Goal: Transaction & Acquisition: Purchase product/service

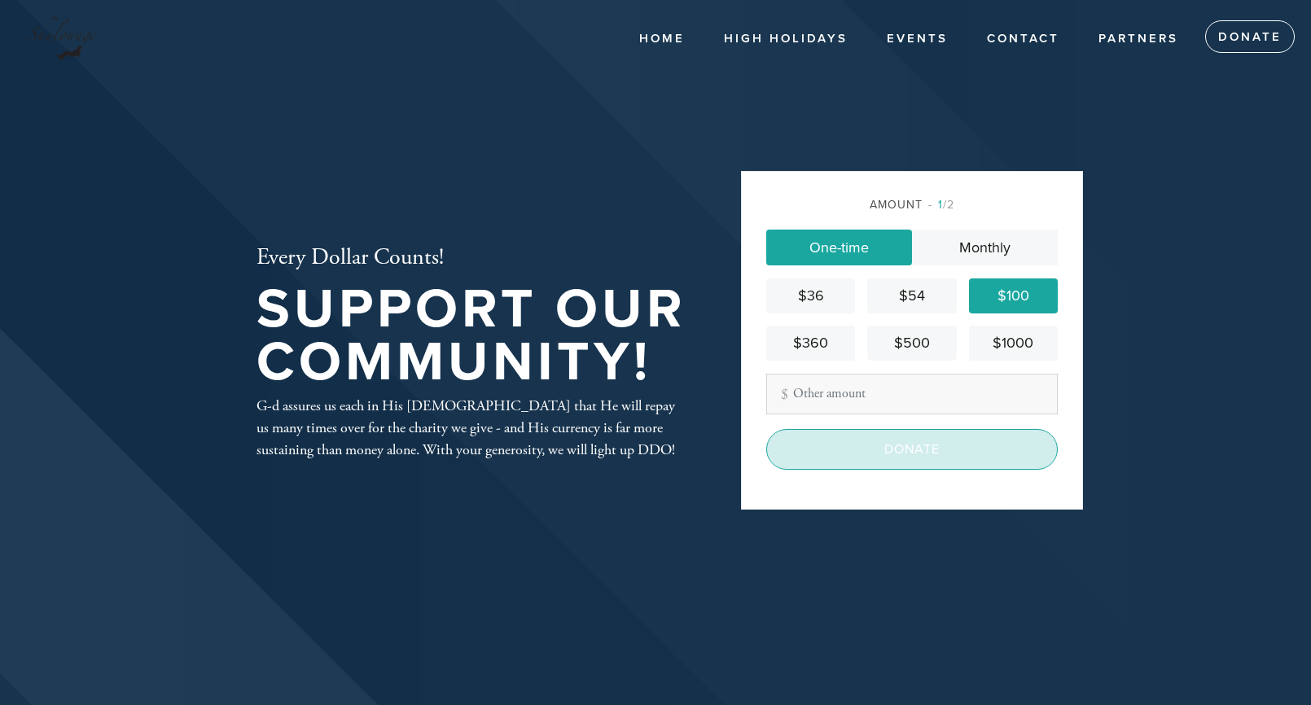
click at [912, 445] on input "Donate" at bounding box center [911, 449] width 291 height 41
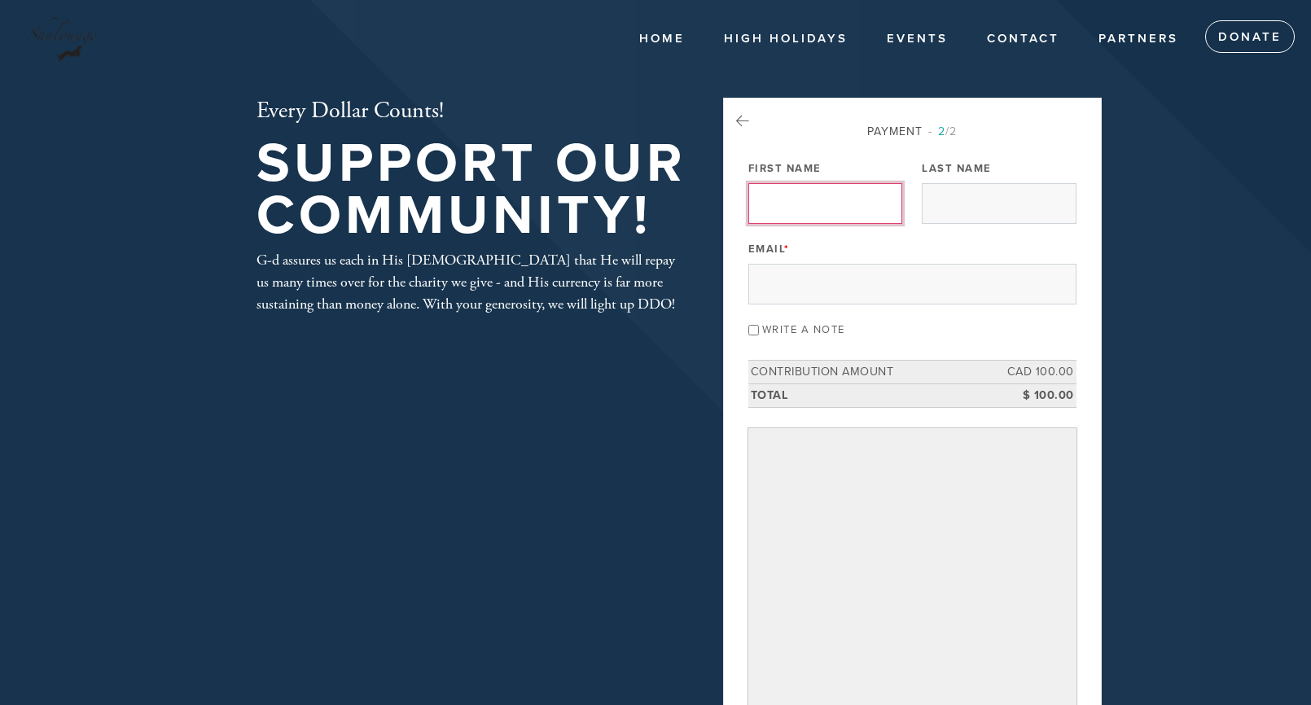
click at [791, 213] on input "First Name" at bounding box center [825, 203] width 154 height 41
type input "[PERSON_NAME]"
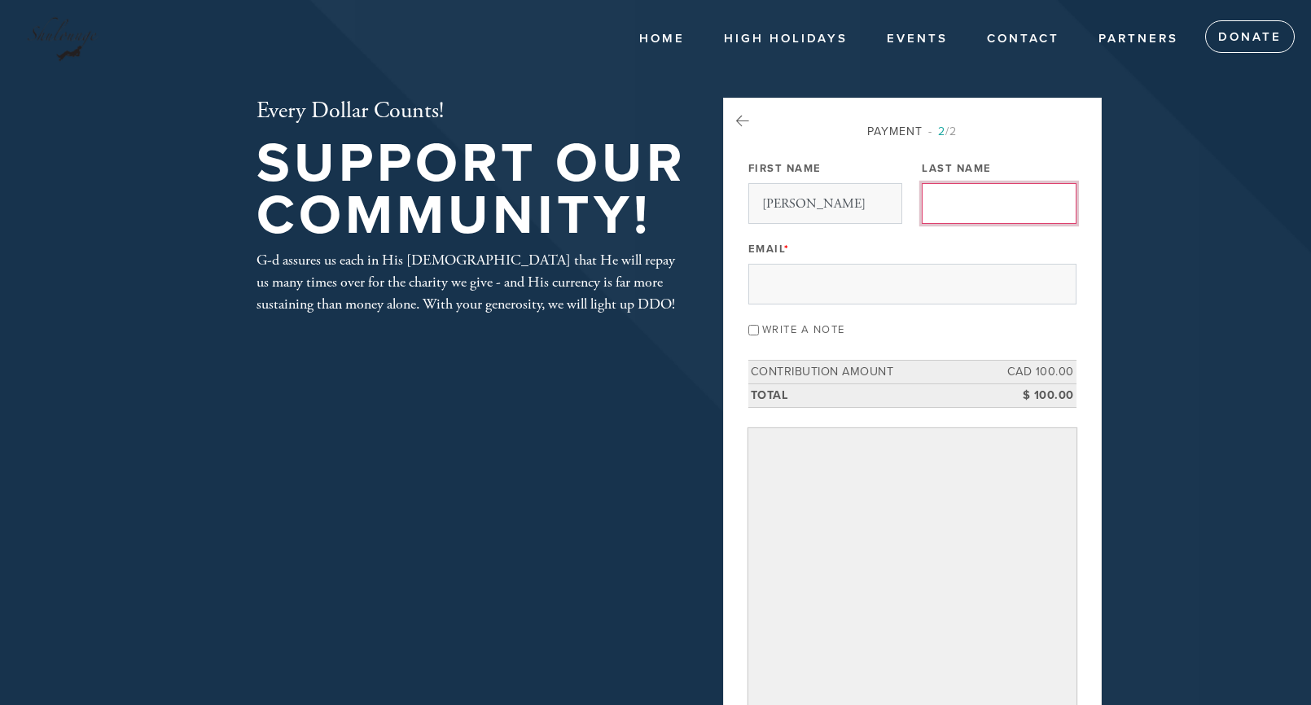
type input "[PERSON_NAME]"
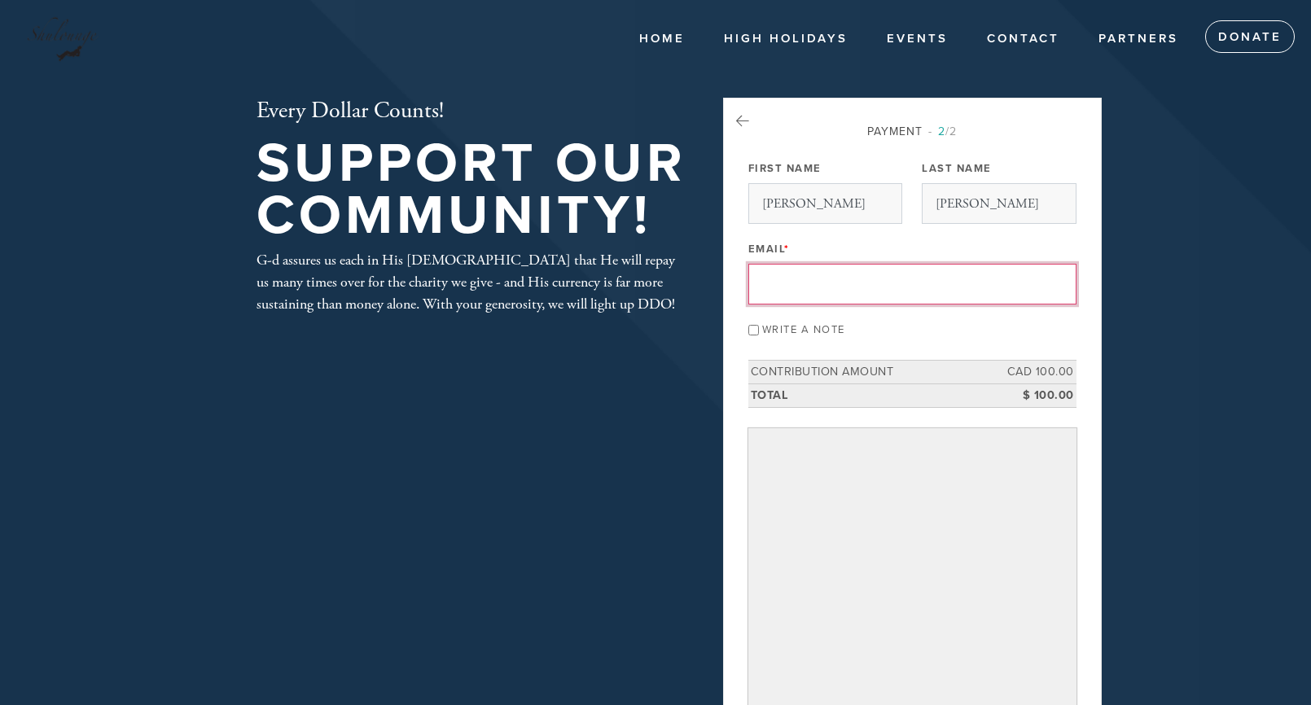
type input "[PERSON_NAME][EMAIL_ADDRESS][DOMAIN_NAME]"
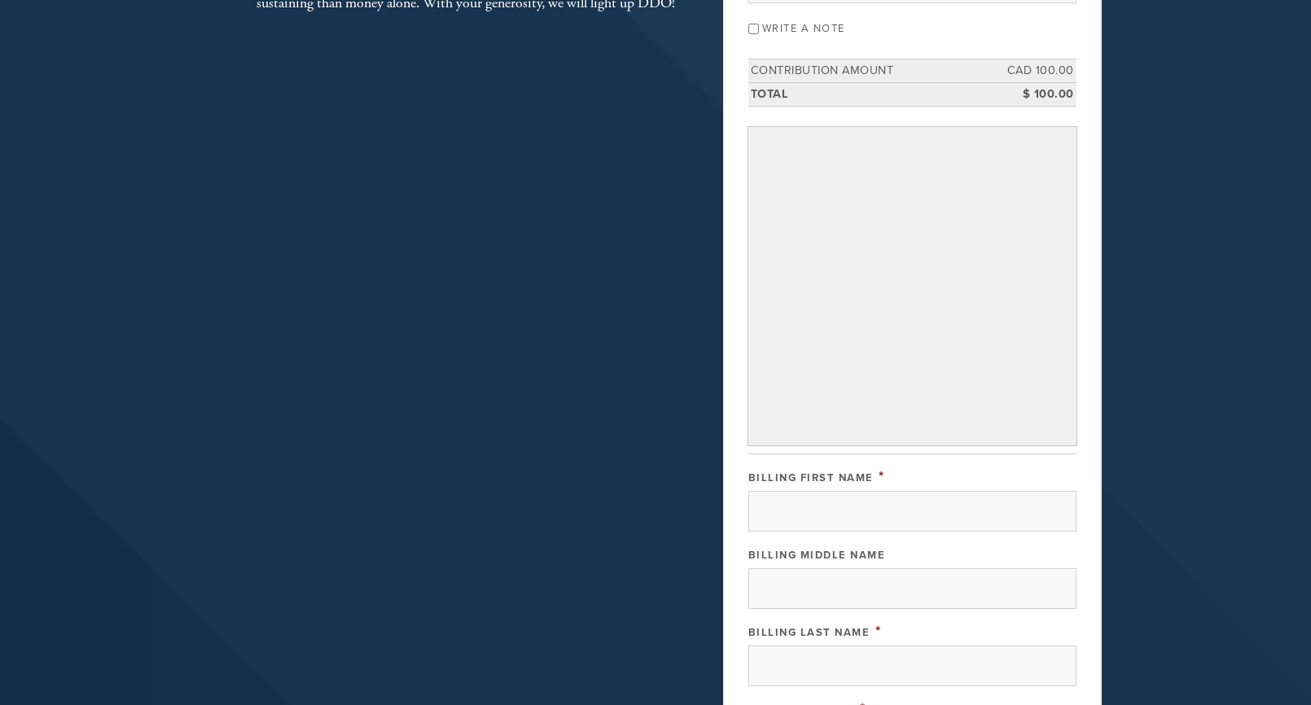
scroll to position [334, 0]
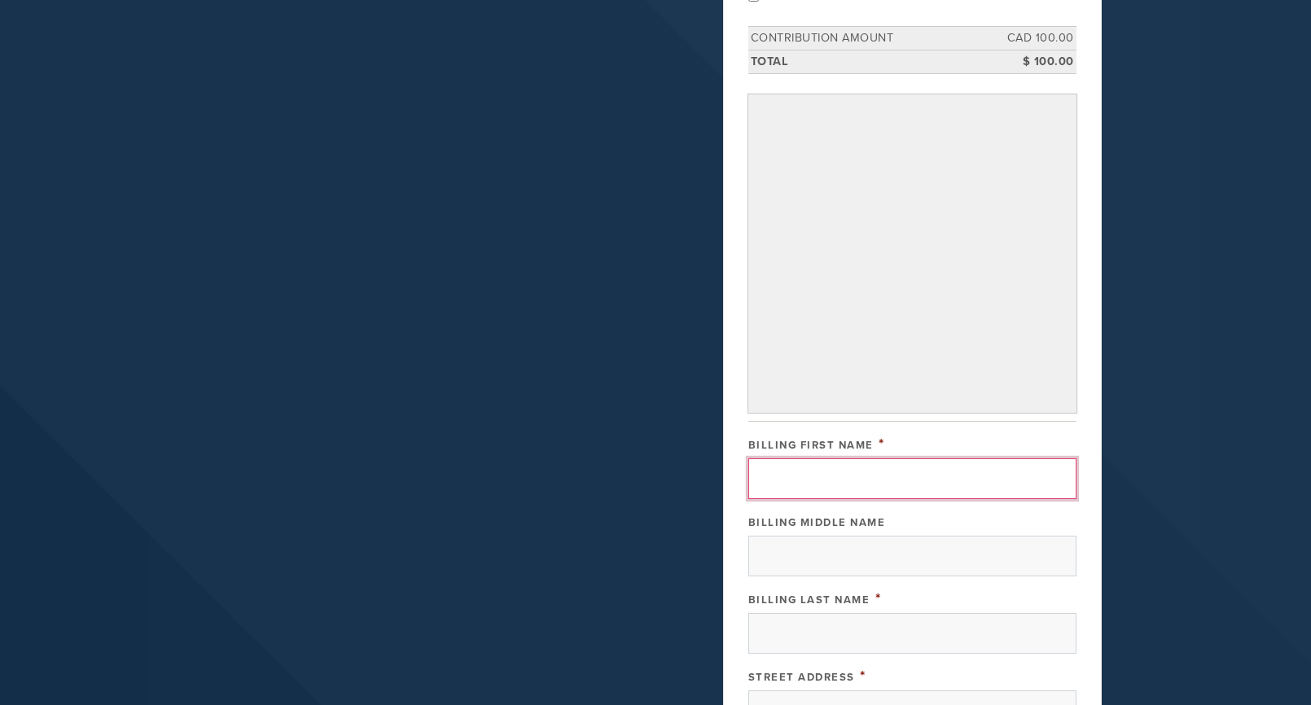
click at [818, 476] on input "Billing First Name" at bounding box center [912, 478] width 328 height 41
type input "[PERSON_NAME]"
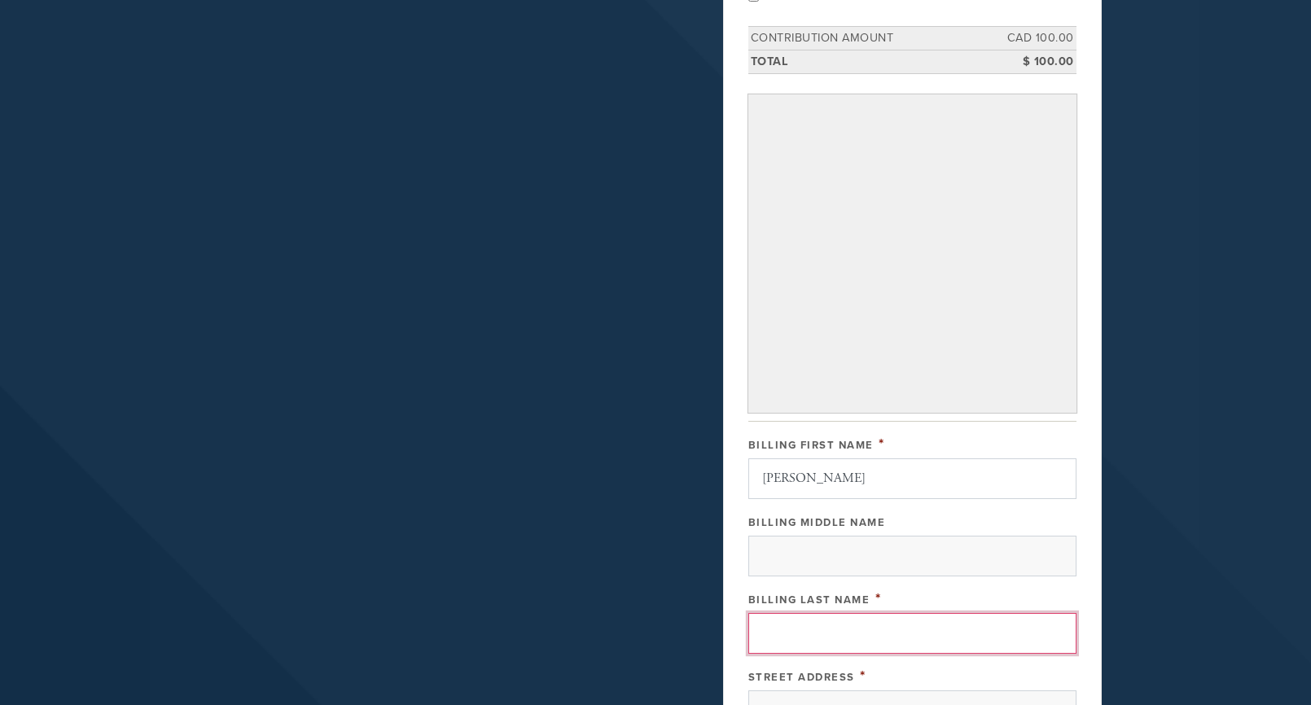
type input "[PERSON_NAME]"
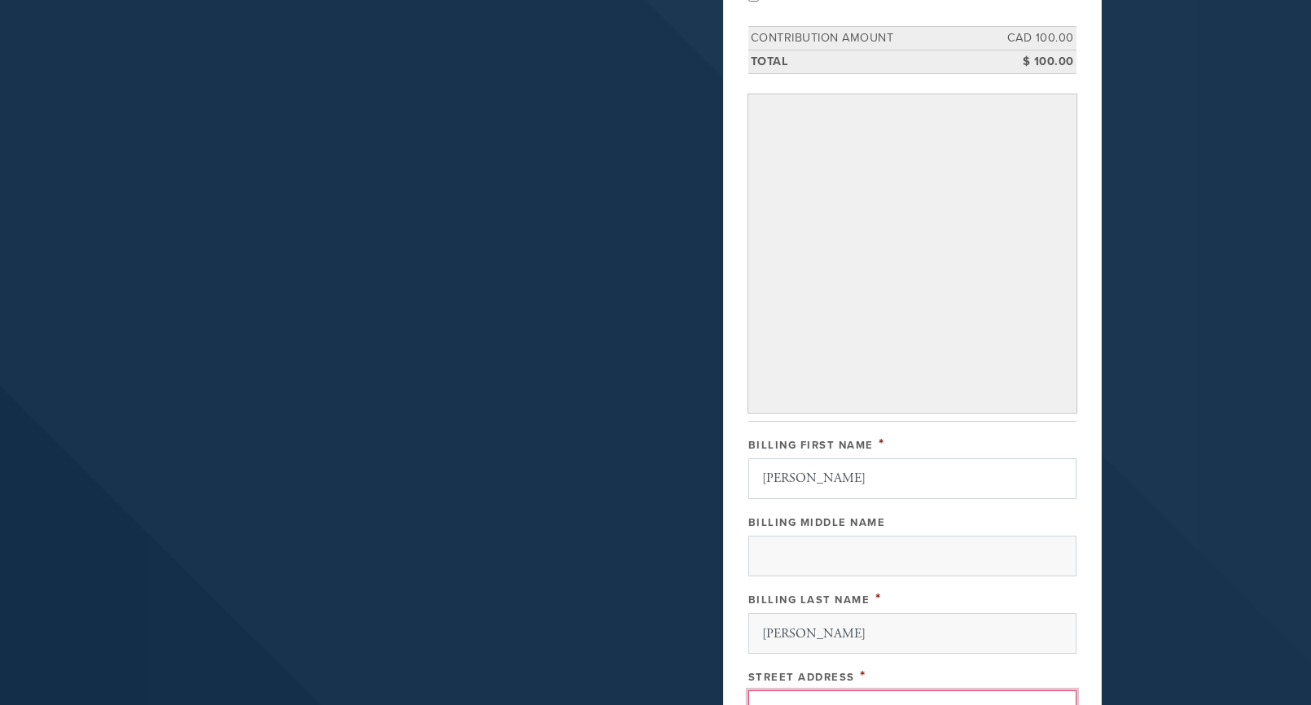
type input "[STREET_ADDRESS]"
type input "[PERSON_NAME]-des-ormeaux"
type input "H9A 2C5"
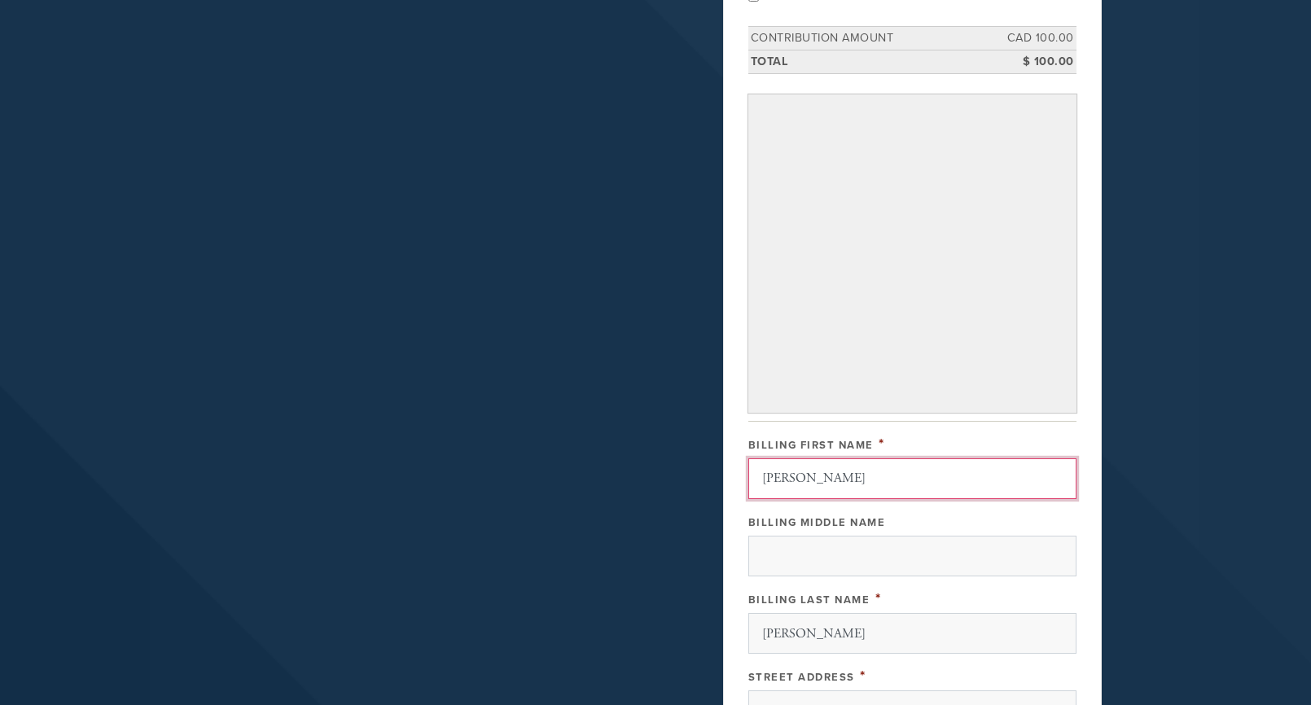
scroll to position [807, 0]
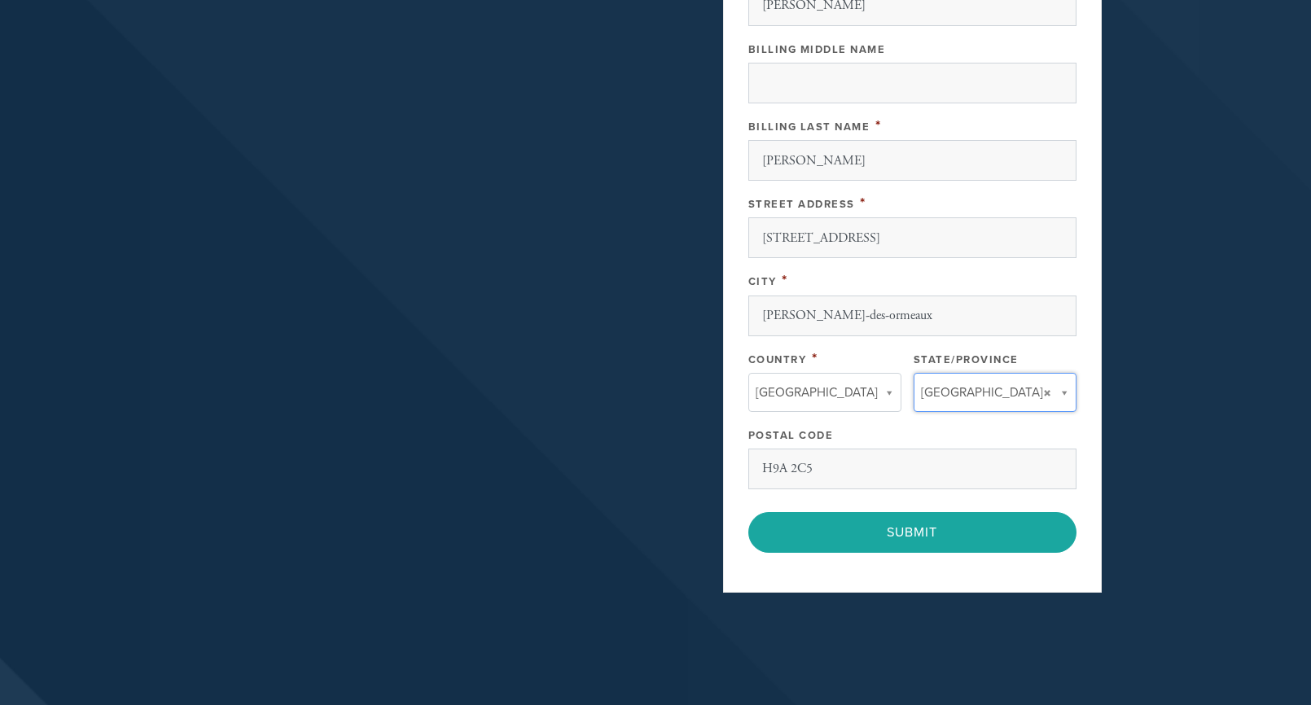
type input "[GEOGRAPHIC_DATA]"
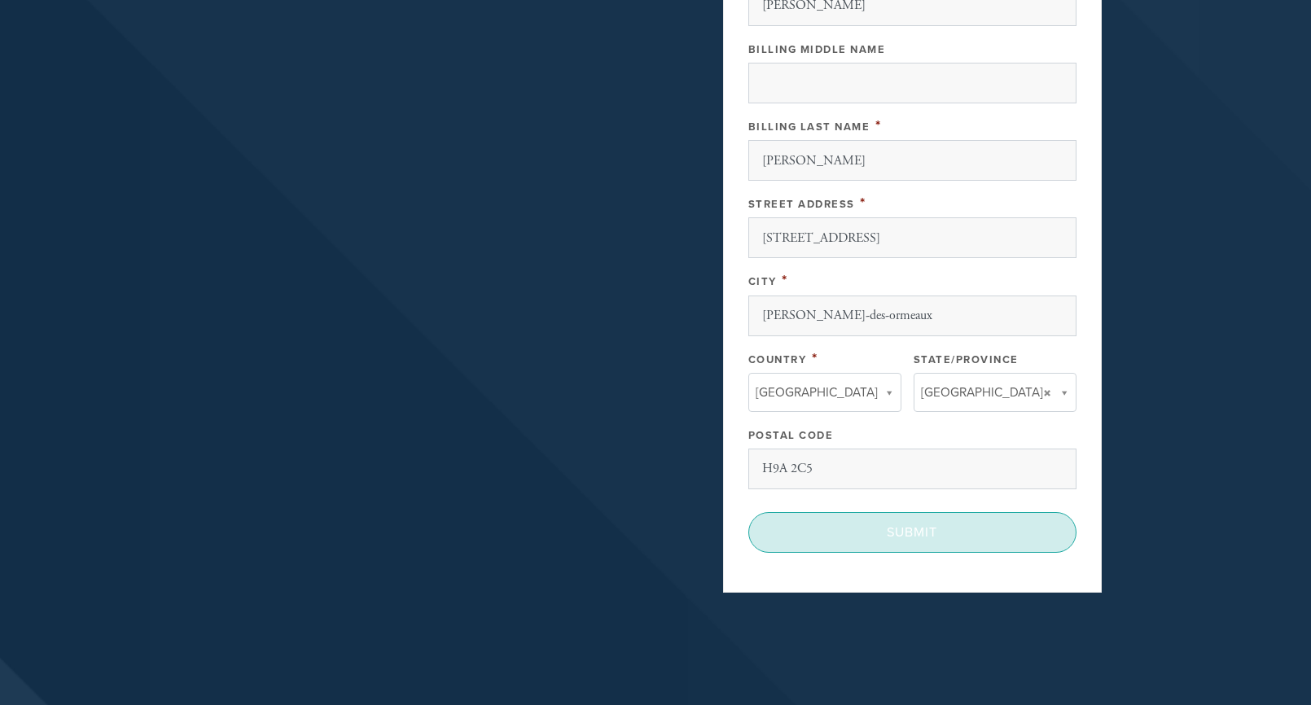
click at [915, 528] on input "Submit" at bounding box center [912, 532] width 328 height 41
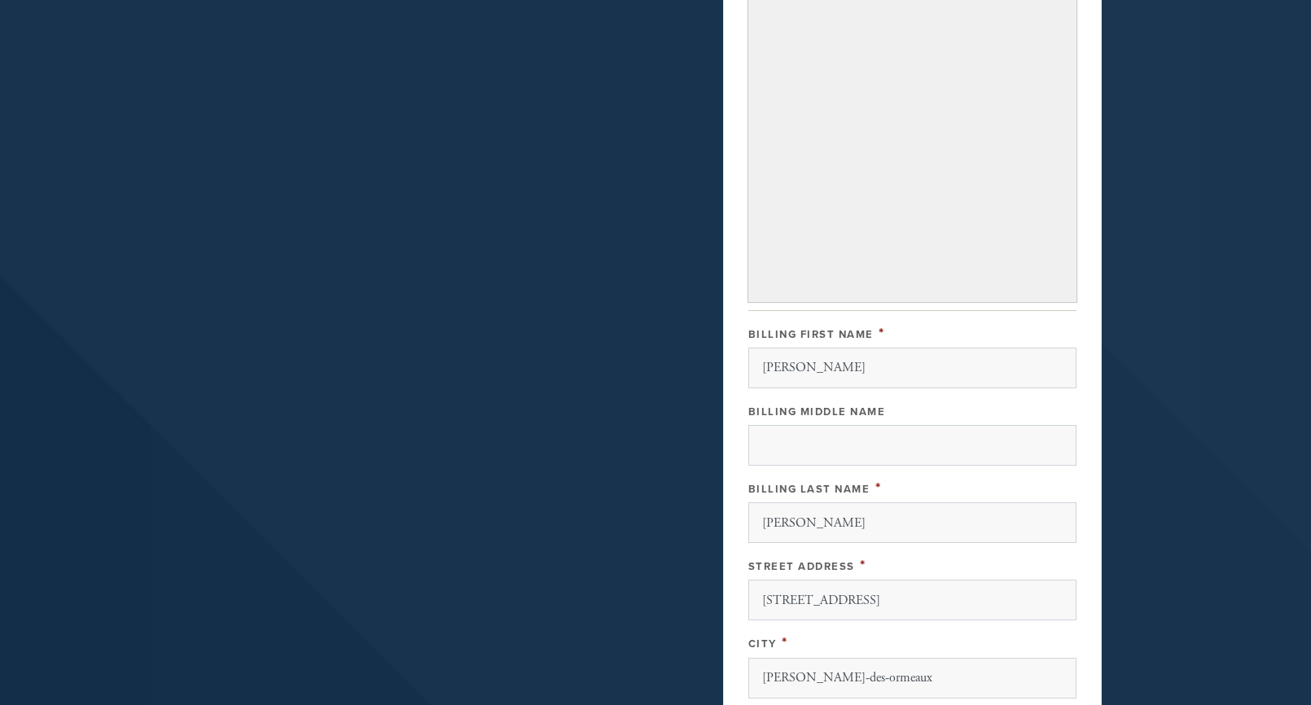
scroll to position [444, 0]
